Goal: Information Seeking & Learning: Learn about a topic

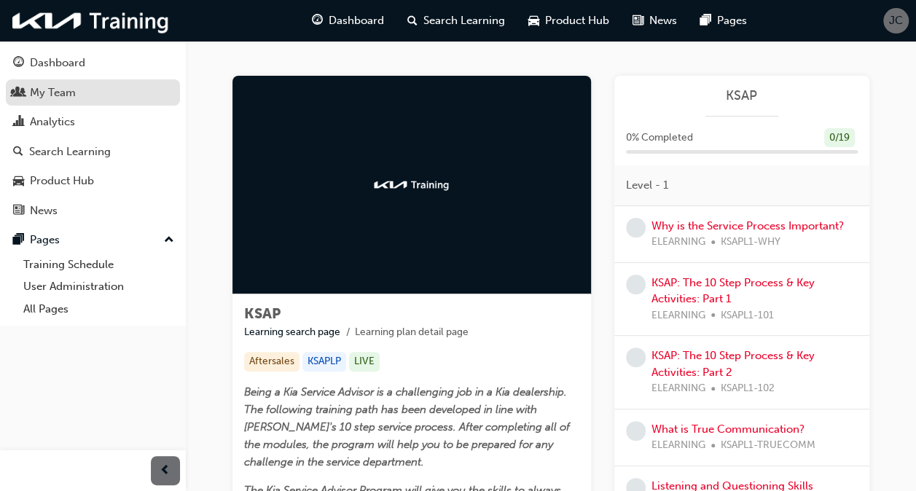
click at [38, 92] on div "My Team" at bounding box center [53, 92] width 46 height 17
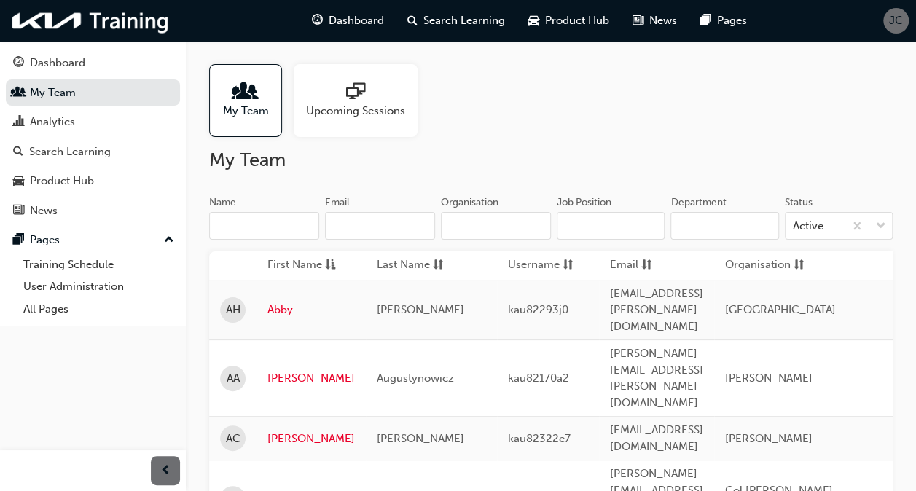
click at [259, 95] on div at bounding box center [246, 92] width 46 height 20
click at [84, 150] on div "Search Learning" at bounding box center [70, 151] width 82 height 17
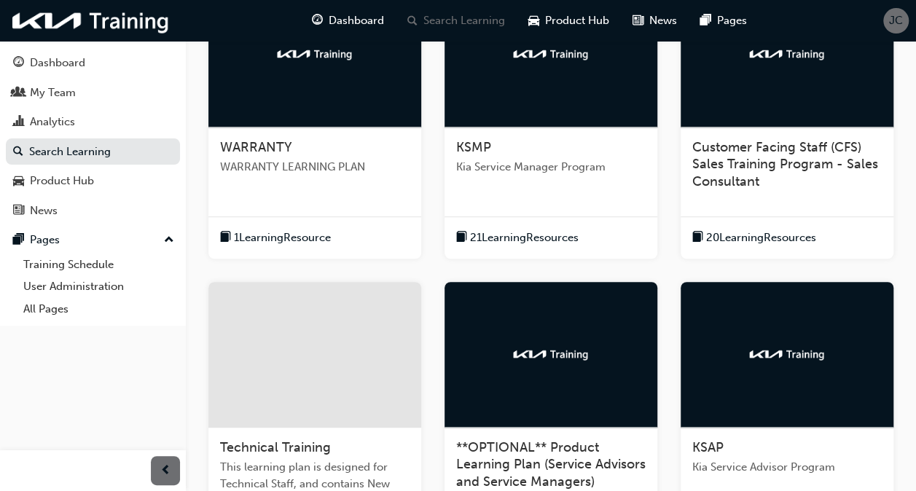
scroll to position [437, 0]
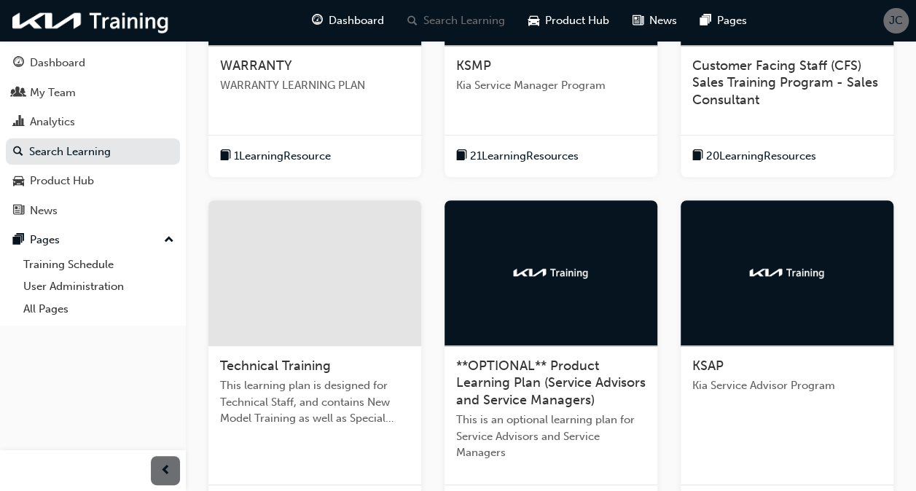
click at [538, 181] on div "KSAP Kia Service Advisor Program" at bounding box center [786, 381] width 213 height 71
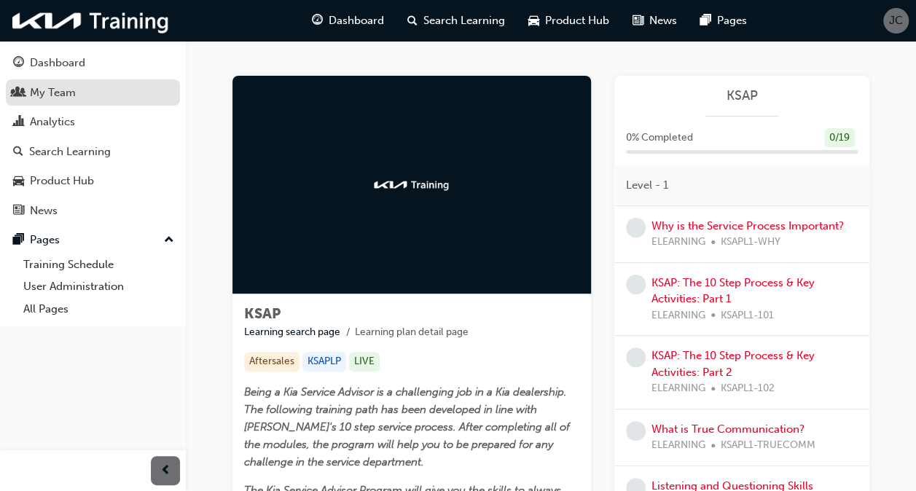
click at [65, 89] on div "My Team" at bounding box center [53, 92] width 46 height 17
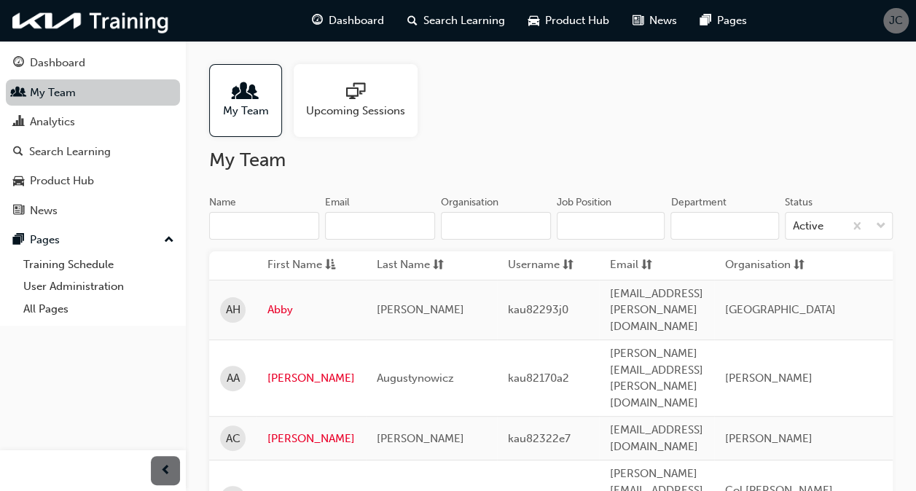
click at [65, 89] on link "My Team" at bounding box center [93, 92] width 174 height 27
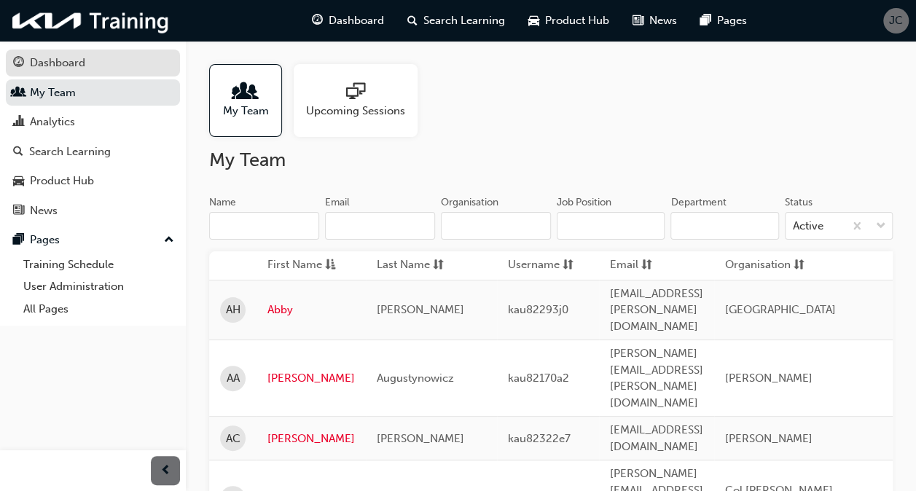
click at [82, 60] on div "Dashboard" at bounding box center [57, 63] width 55 height 17
